Goal: Task Accomplishment & Management: Manage account settings

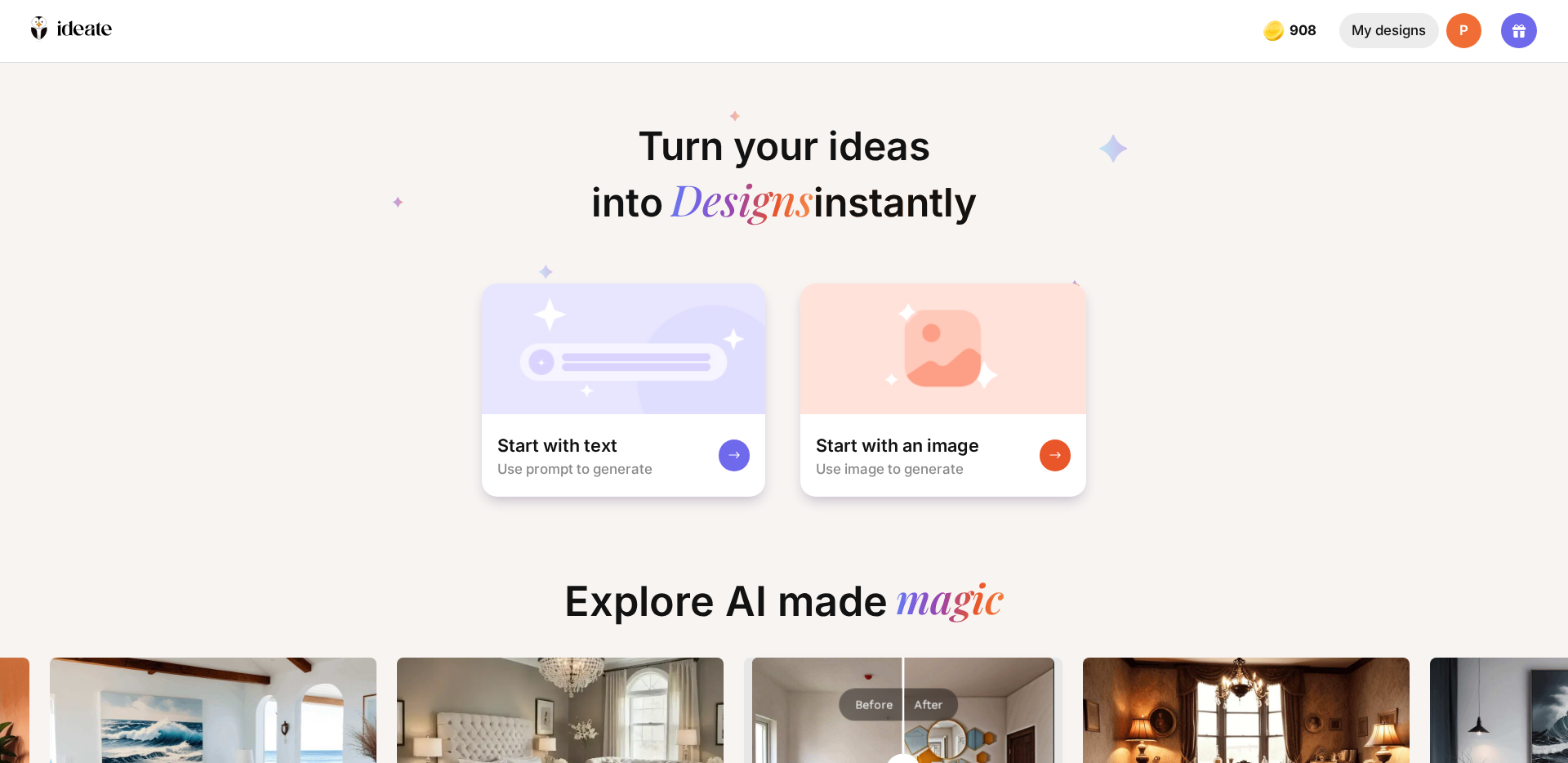
click at [1382, 36] on div "My designs" at bounding box center [1389, 31] width 99 height 35
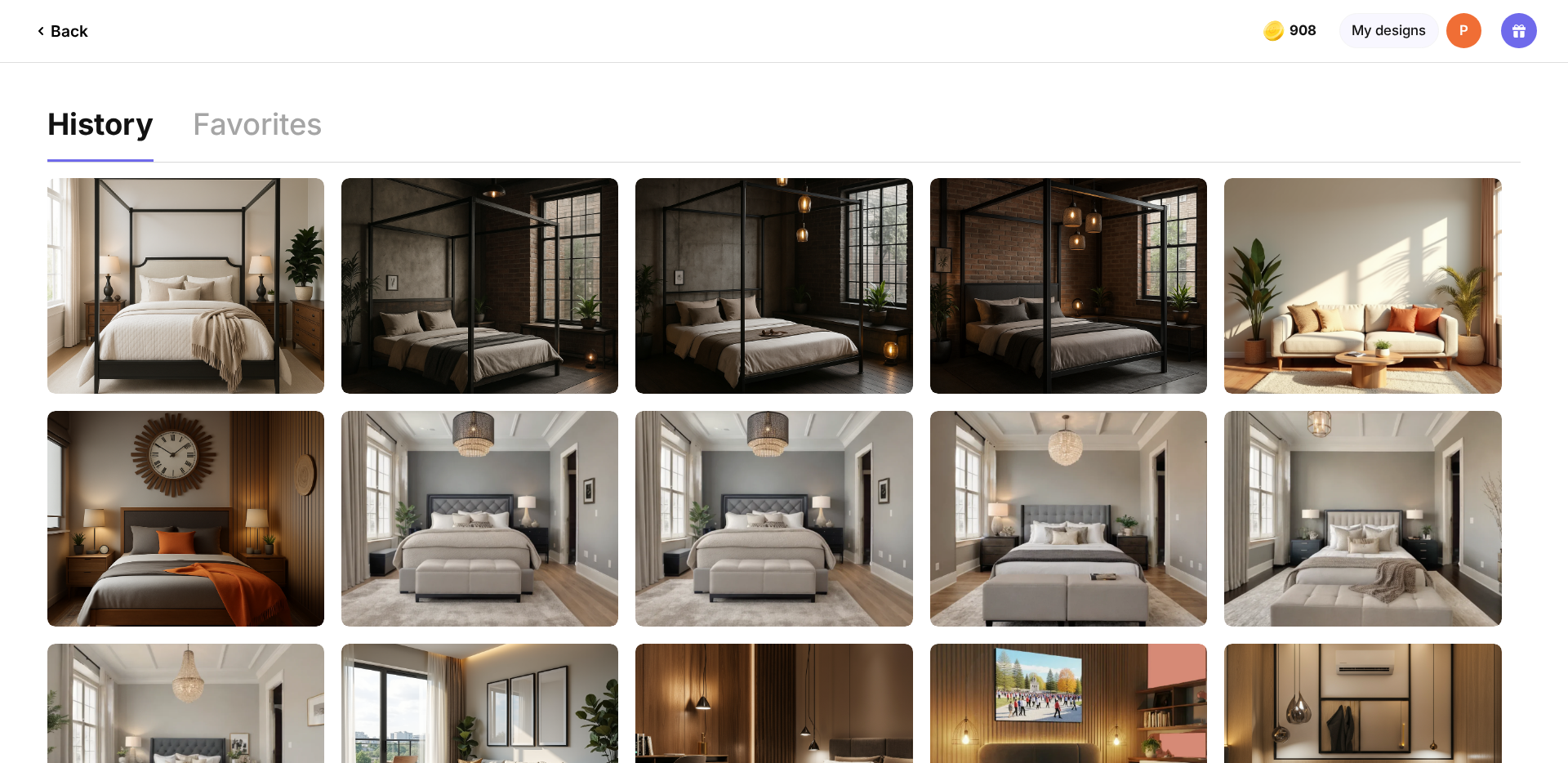
click at [74, 35] on div "Back" at bounding box center [59, 31] width 58 height 19
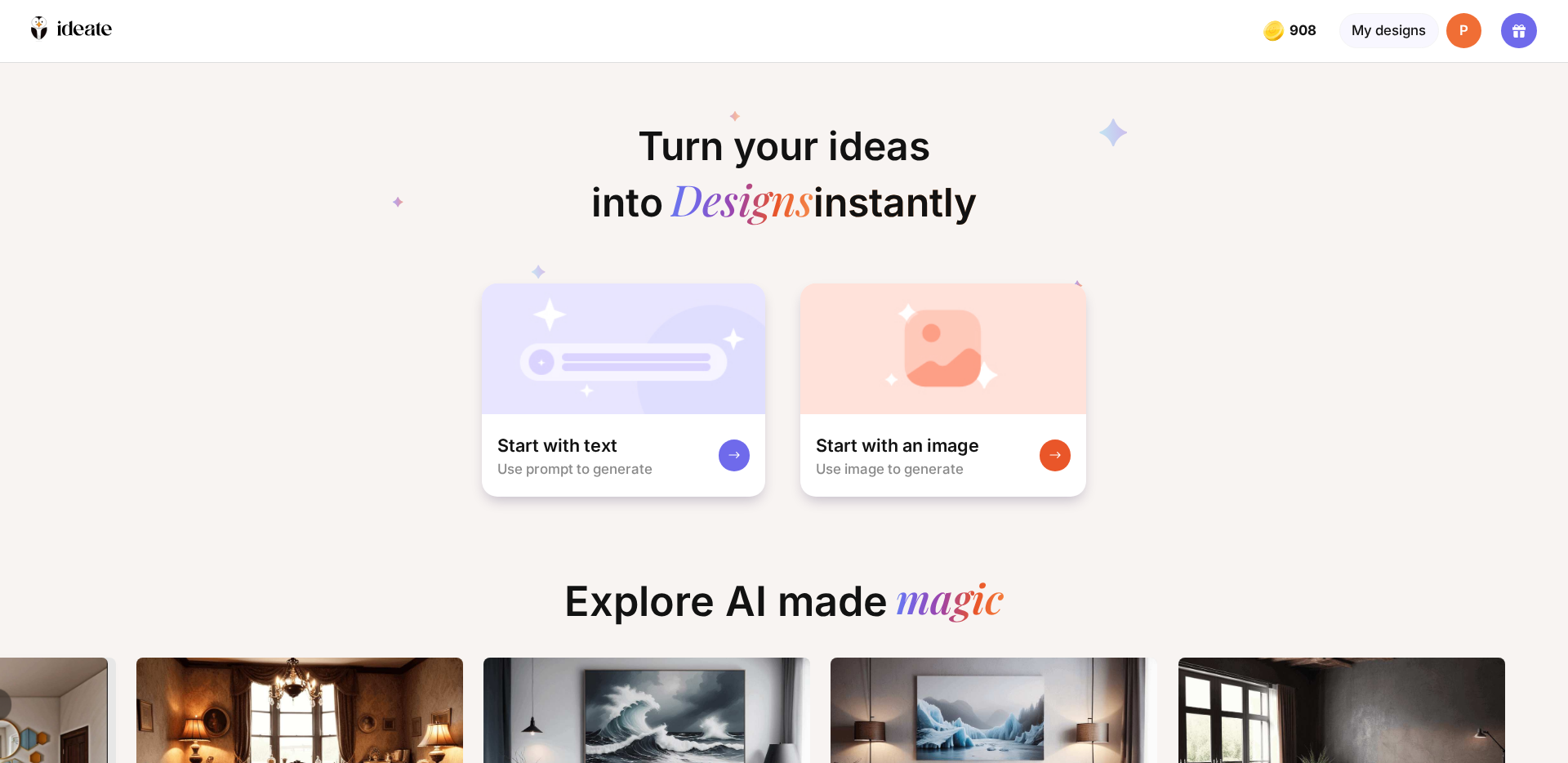
scroll to position [0, 414]
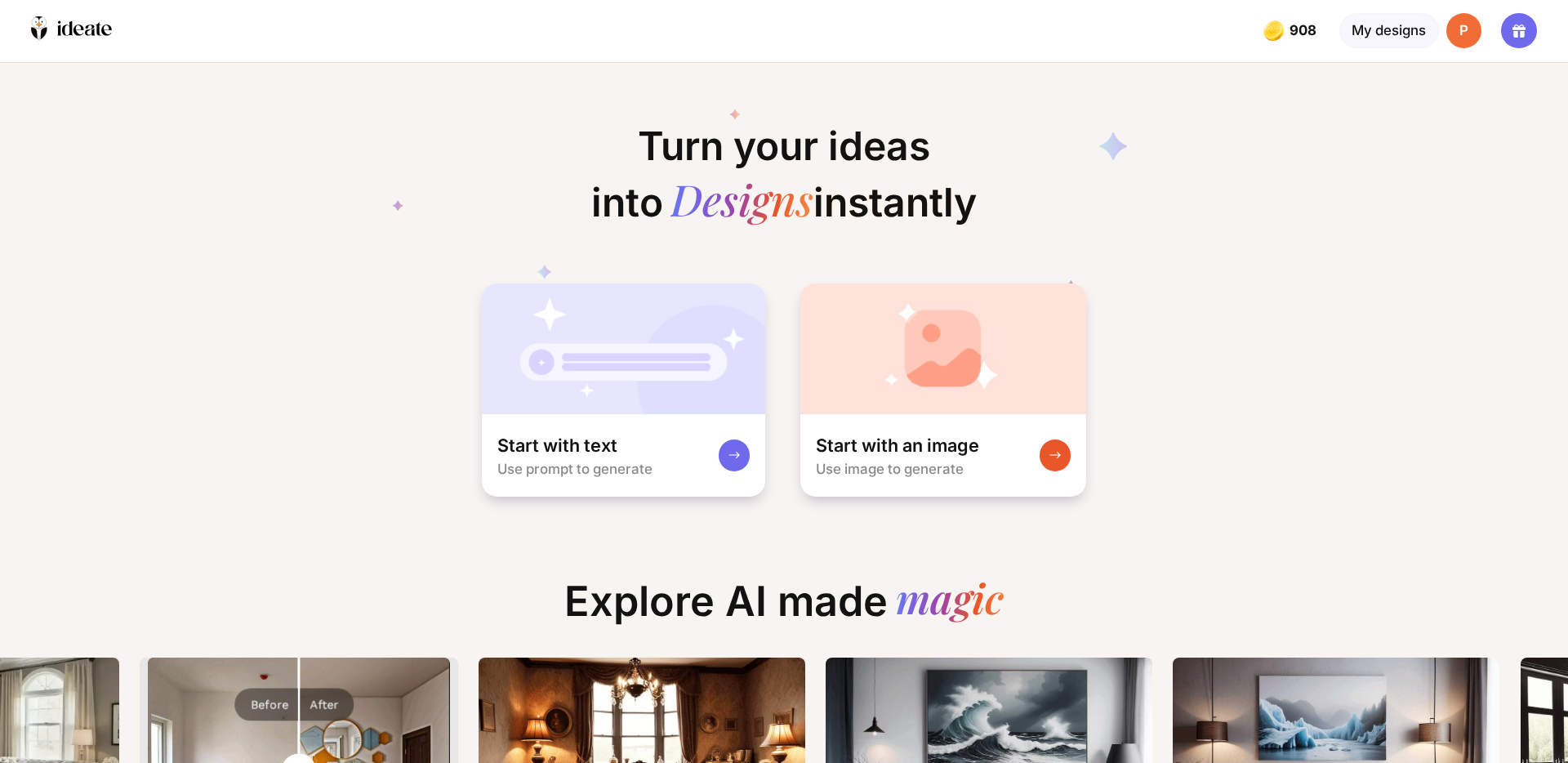
click at [1470, 27] on div "P" at bounding box center [1464, 31] width 35 height 35
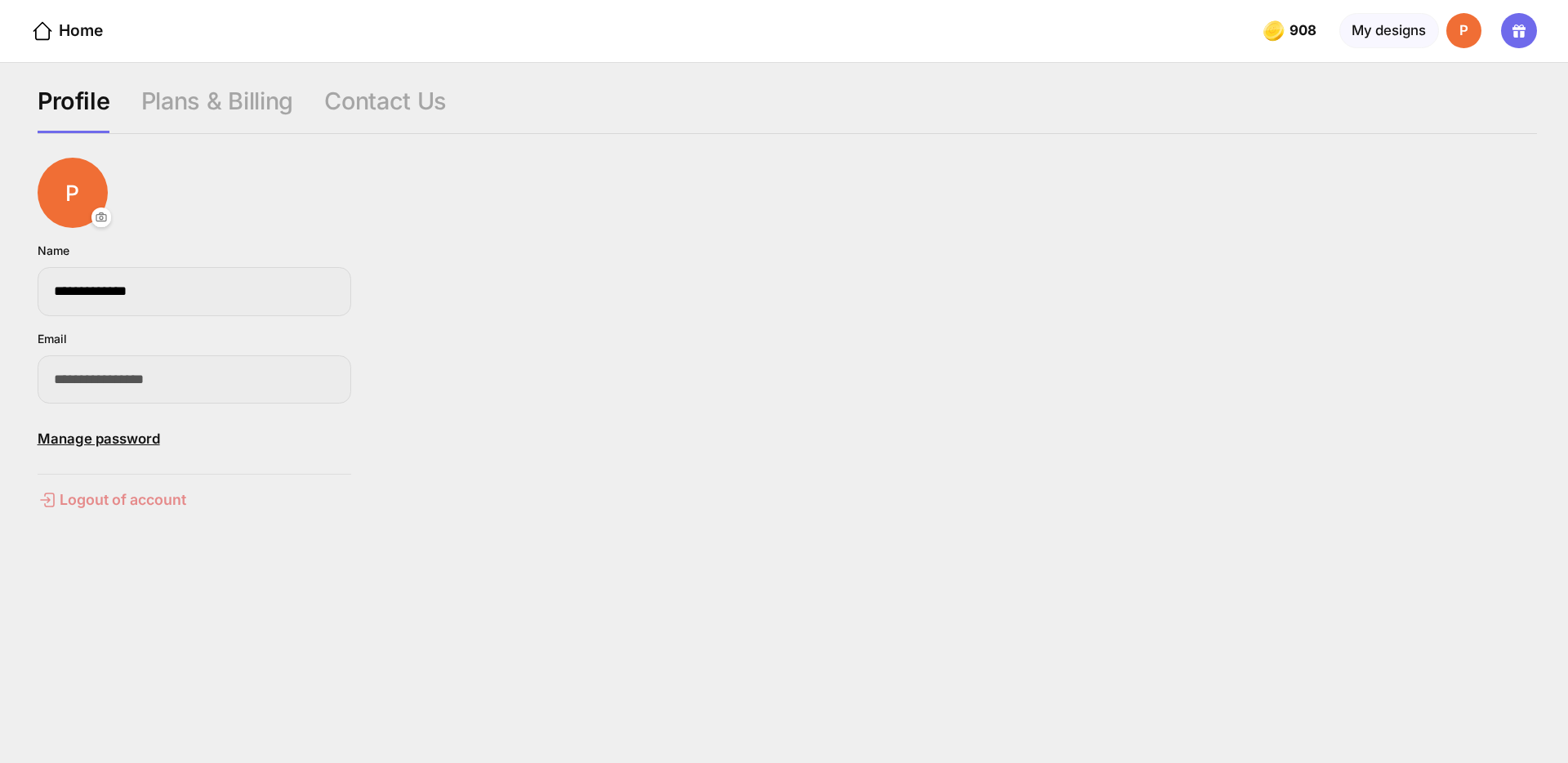
click at [154, 495] on div "Logout of account" at bounding box center [194, 500] width 314 height 19
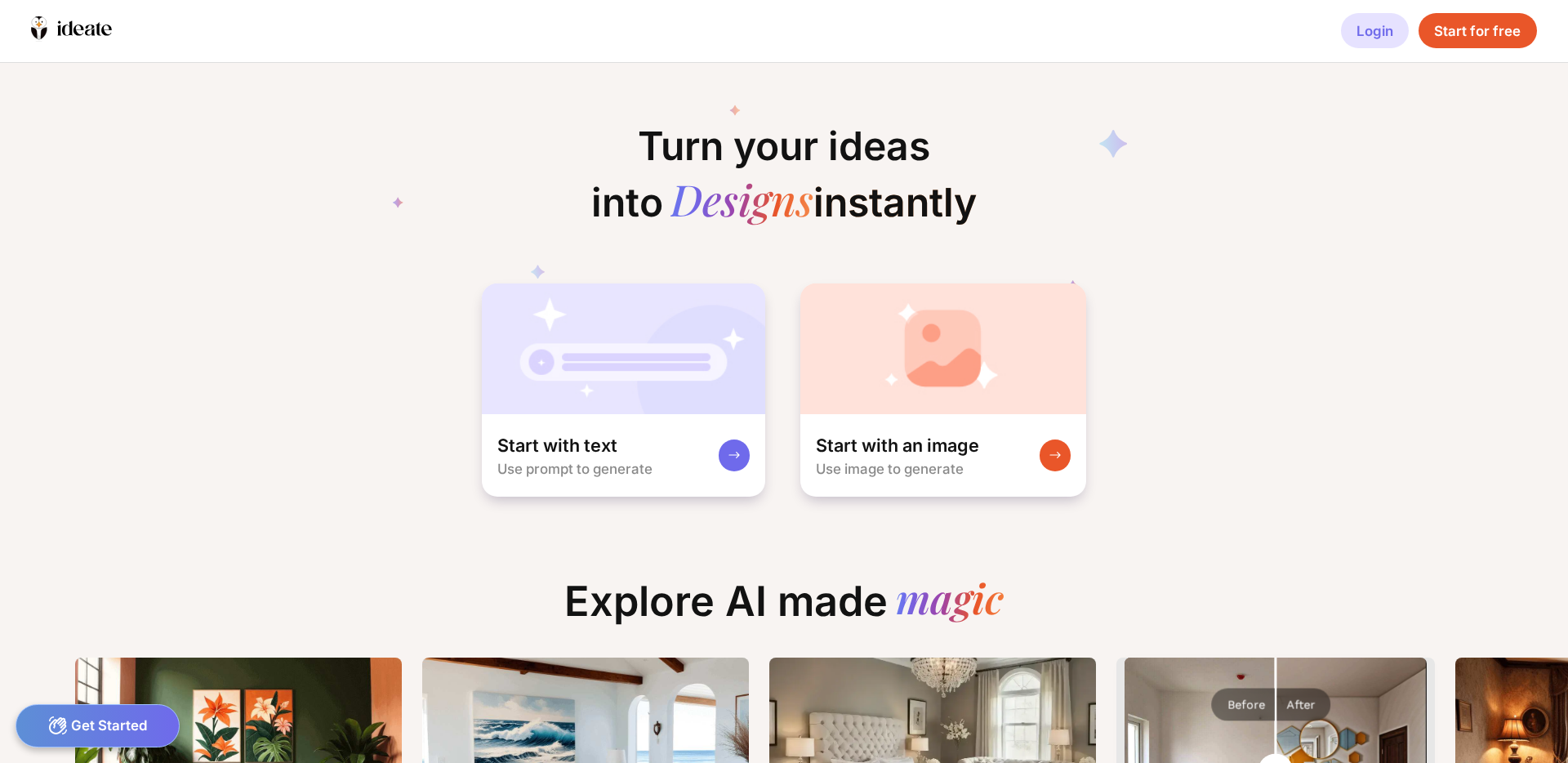
click at [1373, 27] on div "Login" at bounding box center [1375, 31] width 67 height 35
